Goal: Task Accomplishment & Management: Manage account settings

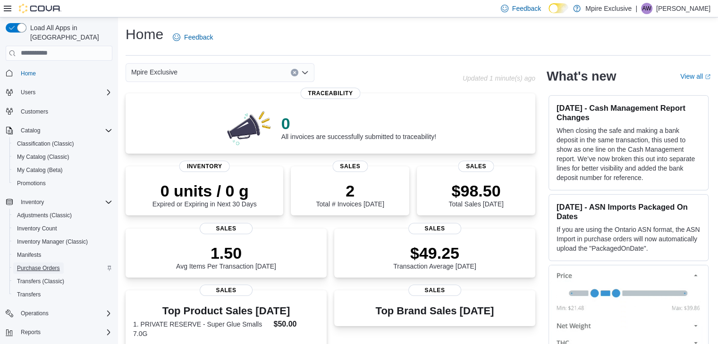
click at [57, 265] on span "Purchase Orders" at bounding box center [38, 269] width 43 height 8
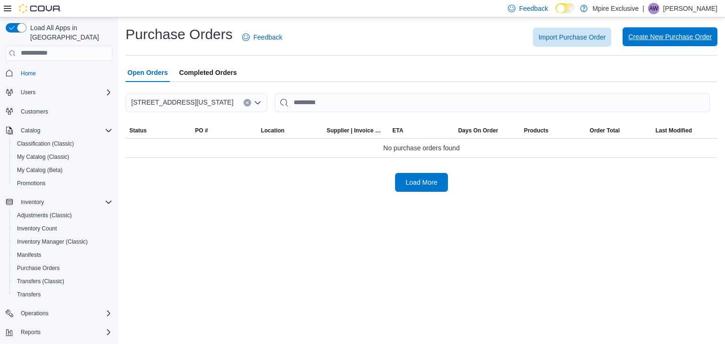
click at [679, 33] on span "Create New Purchase Order" at bounding box center [670, 36] width 84 height 9
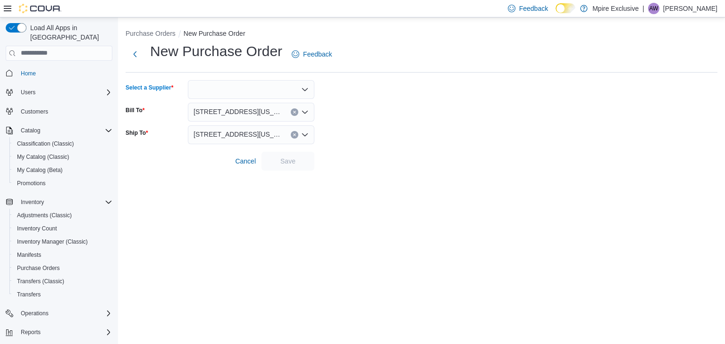
click at [304, 87] on icon "Open list of options" at bounding box center [305, 90] width 8 height 8
type input "*****"
click at [264, 110] on span "MPIRE" at bounding box center [257, 104] width 104 height 9
click at [282, 167] on span "Save" at bounding box center [288, 160] width 42 height 19
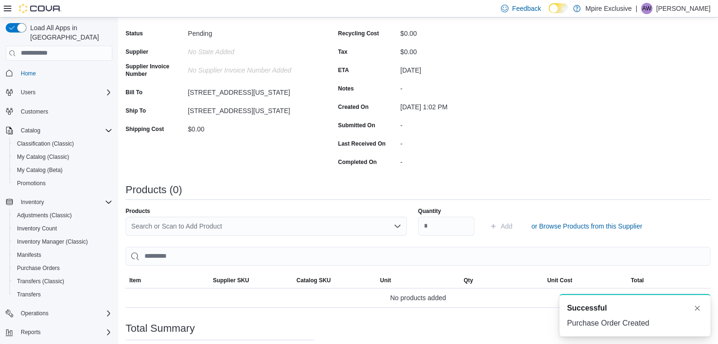
scroll to position [115, 0]
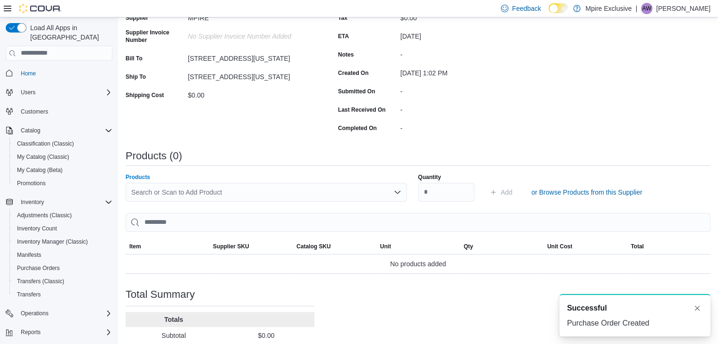
click at [298, 188] on div "Search or Scan to Add Product" at bounding box center [266, 192] width 281 height 19
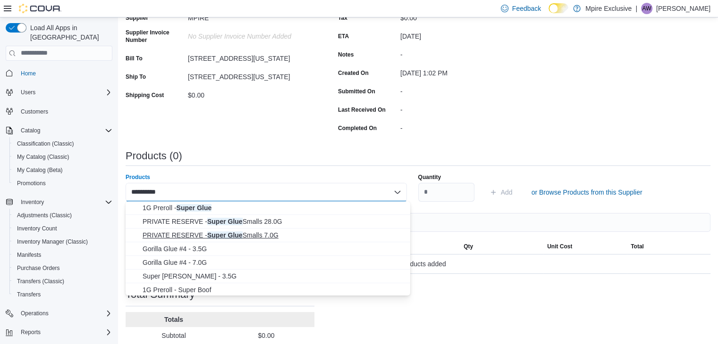
type input "**********"
click at [257, 234] on span "PRIVATE RESERVE - Super Glue Smalls 7.0G" at bounding box center [273, 235] width 262 height 9
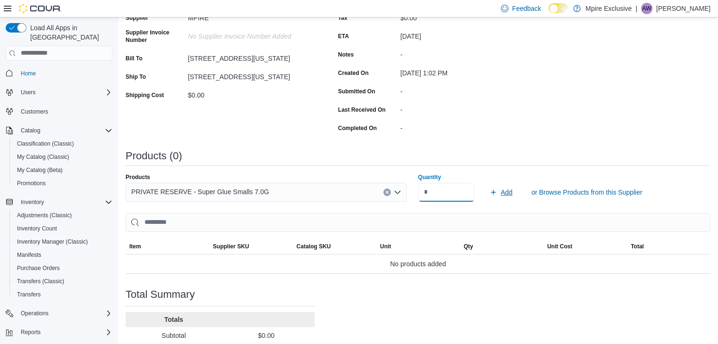
type input "*"
click at [501, 190] on span "Add" at bounding box center [500, 192] width 23 height 19
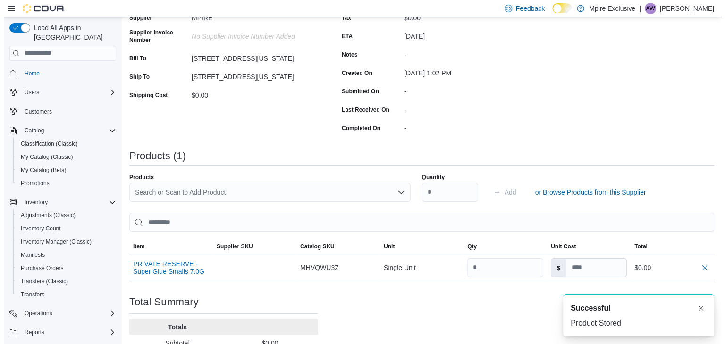
scroll to position [0, 0]
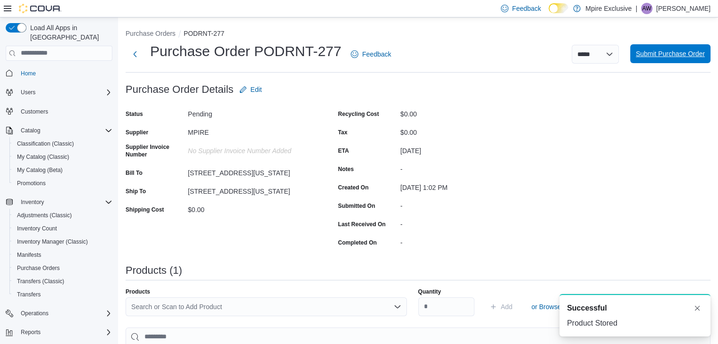
click at [663, 56] on span "Submit Purchase Order" at bounding box center [670, 53] width 69 height 9
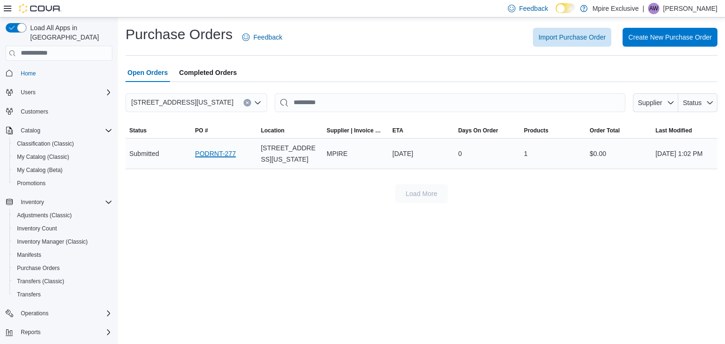
click at [223, 150] on link "PODRNT-277" at bounding box center [215, 153] width 41 height 11
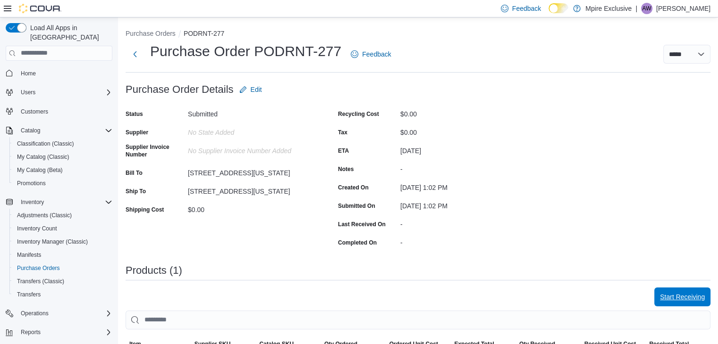
click at [658, 299] on button "Start Receiving" at bounding box center [682, 297] width 56 height 19
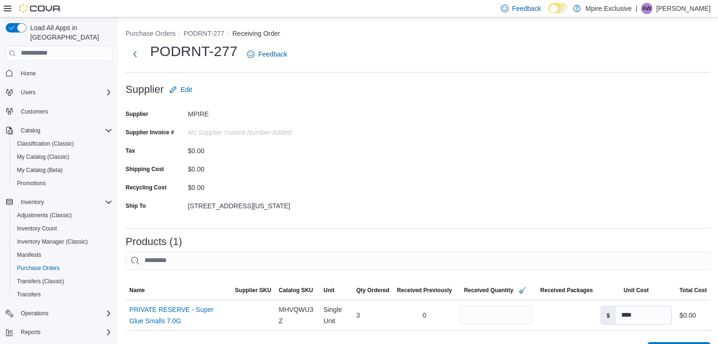
scroll to position [136, 0]
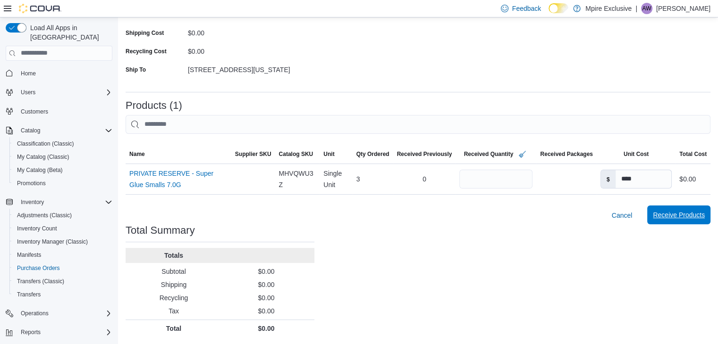
click at [679, 217] on span "Receive Products" at bounding box center [679, 214] width 52 height 9
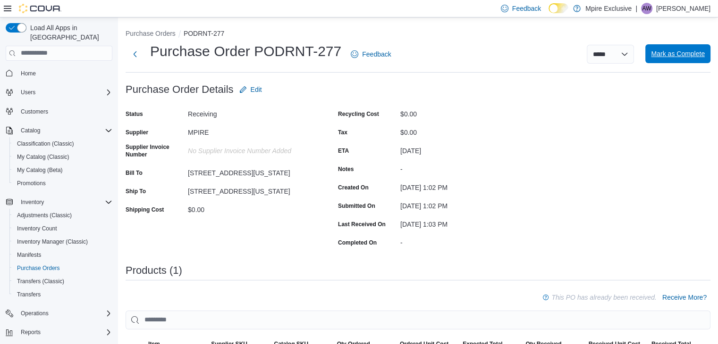
click at [685, 51] on span "Mark as Complete" at bounding box center [678, 53] width 54 height 9
